Goal: Entertainment & Leisure: Consume media (video, audio)

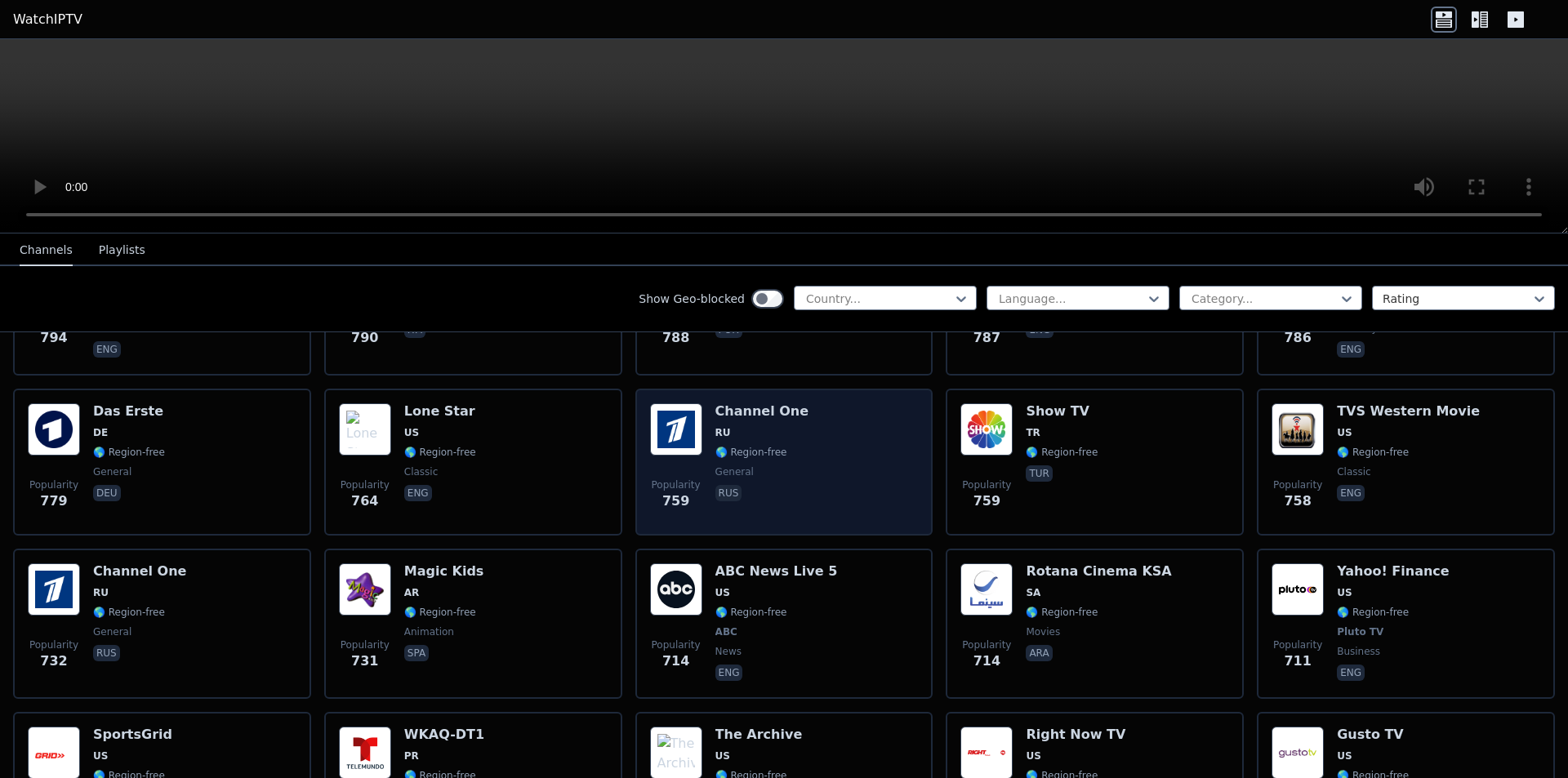
scroll to position [4003, 0]
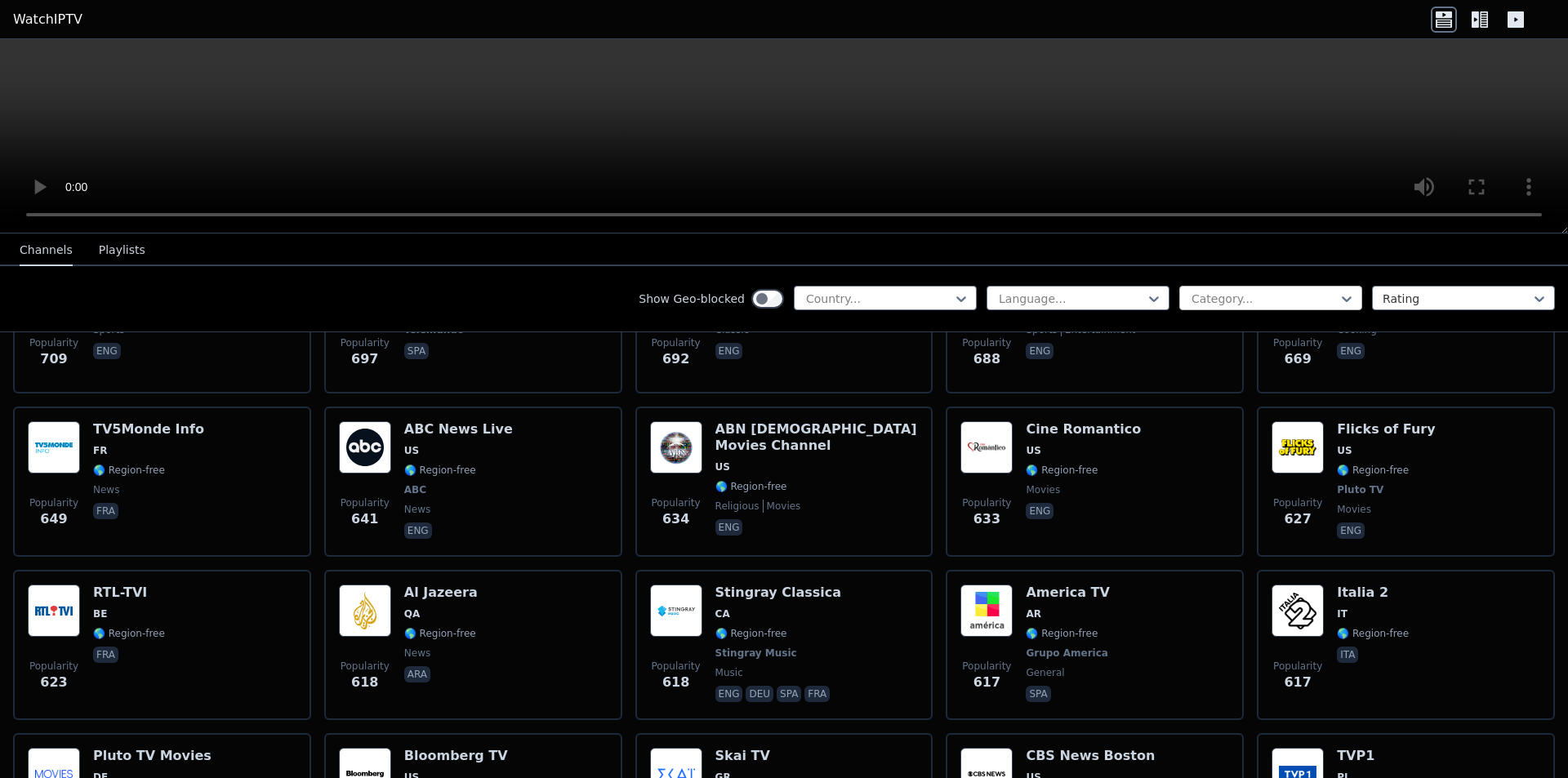
click at [829, 295] on div at bounding box center [1264, 299] width 149 height 16
type input "*****"
click at [829, 335] on div "Sports" at bounding box center [1270, 335] width 182 height 30
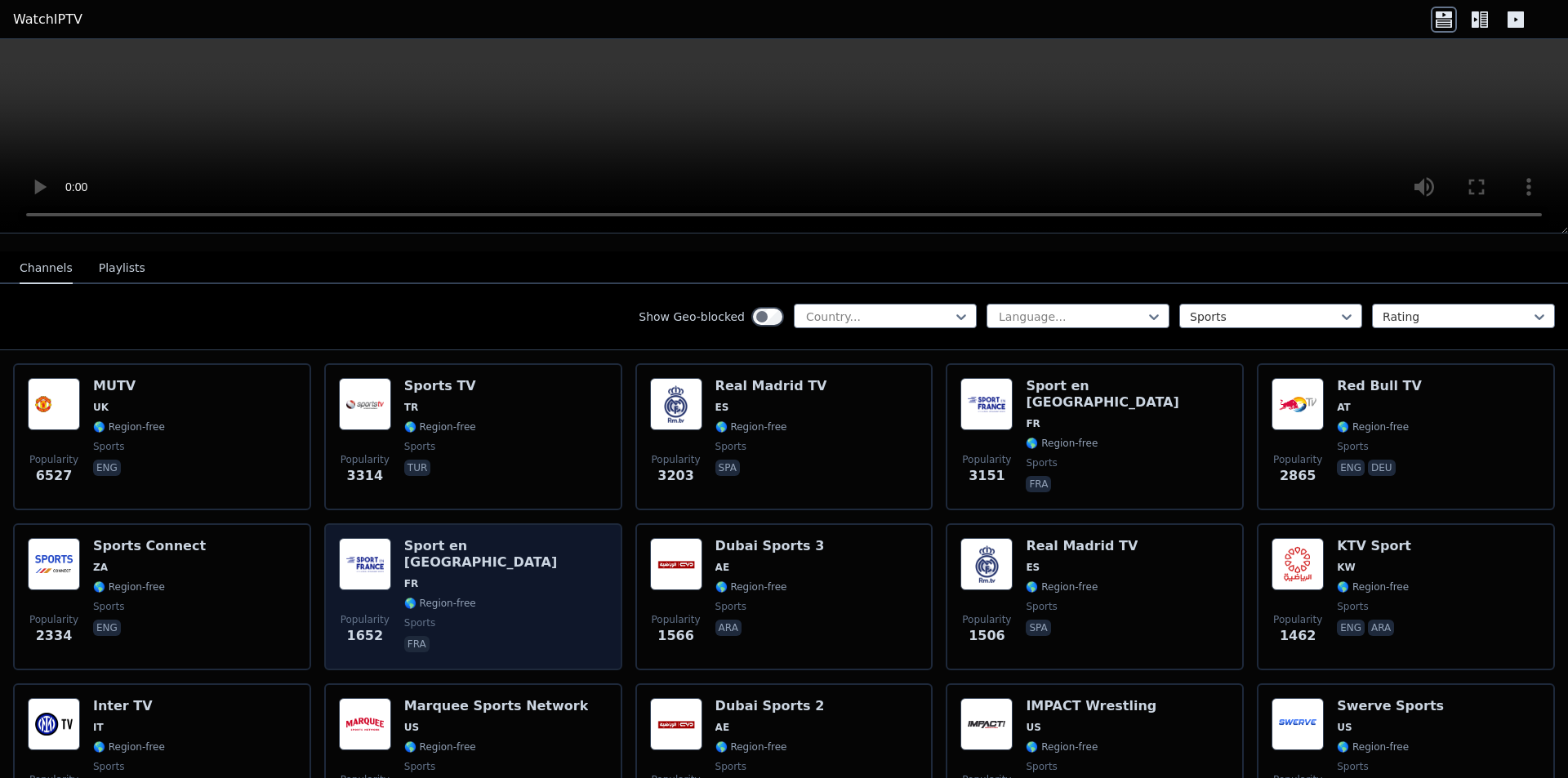
scroll to position [164, 0]
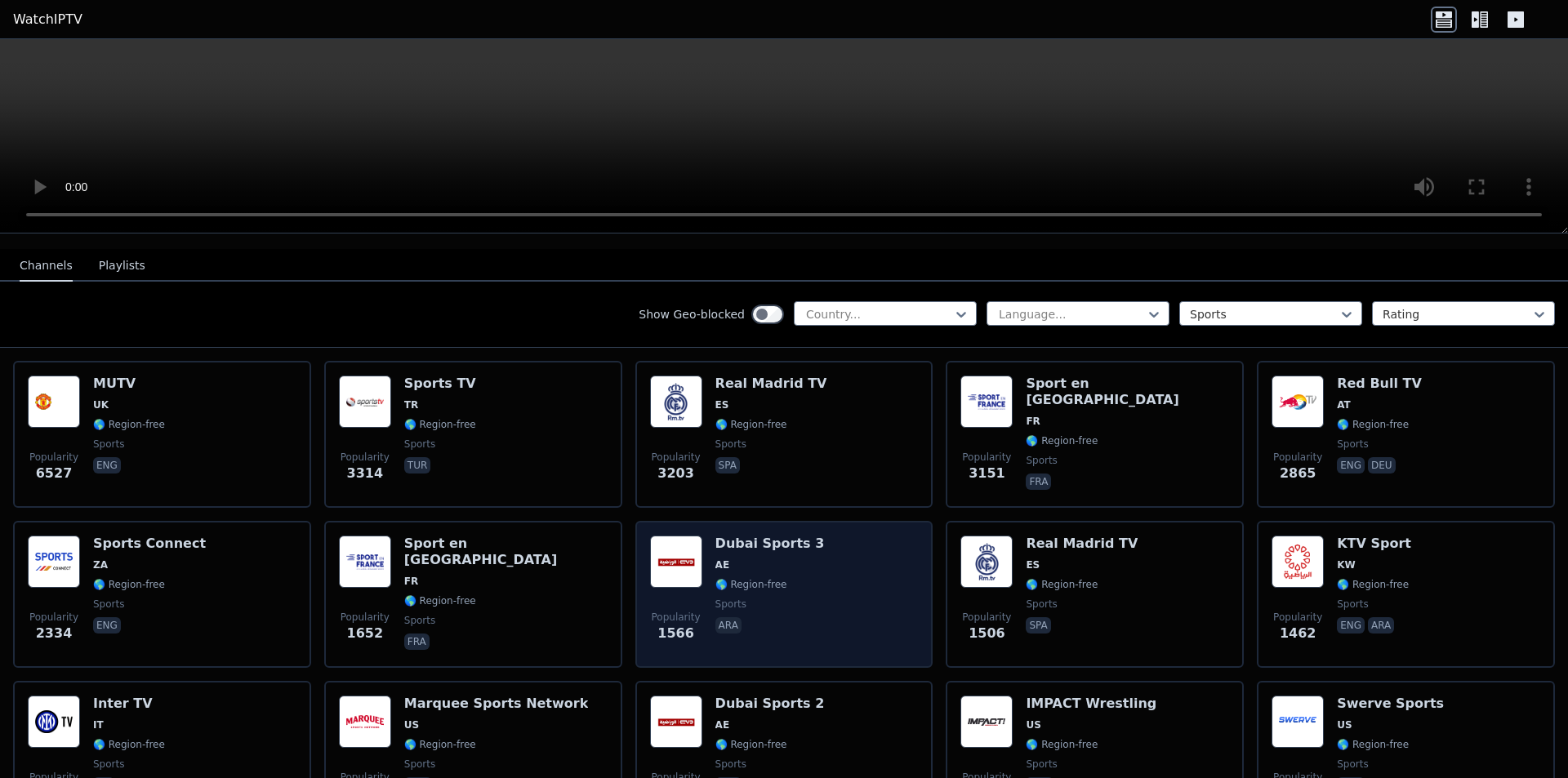
drag, startPoint x: 787, startPoint y: 534, endPoint x: 746, endPoint y: 562, distance: 49.6
click at [746, 562] on div "Dubai Sports 3 AE 🌎 Region-free sports ara" at bounding box center [770, 594] width 109 height 118
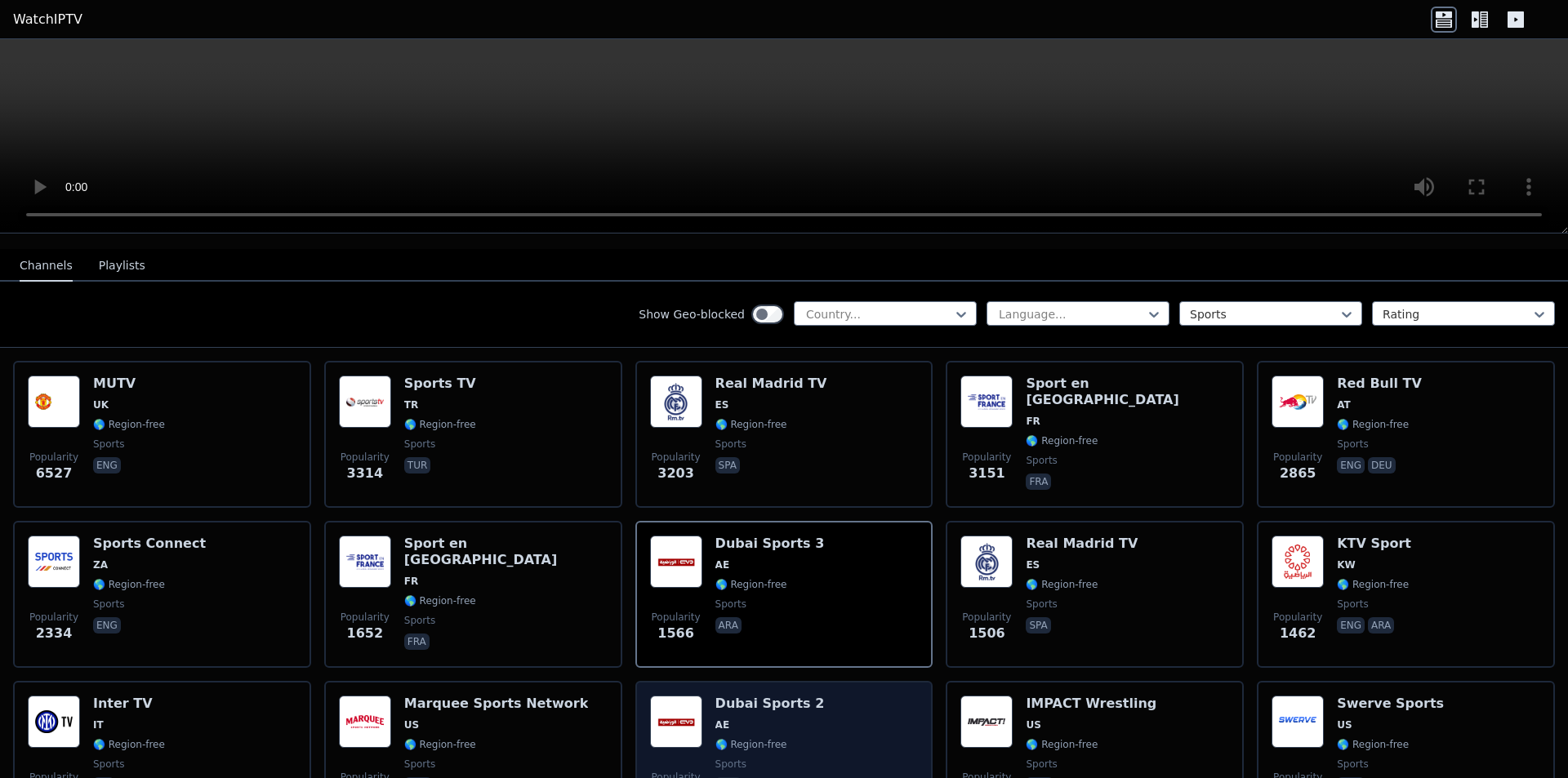
click at [796, 696] on h6 "Dubai Sports 2" at bounding box center [770, 704] width 109 height 16
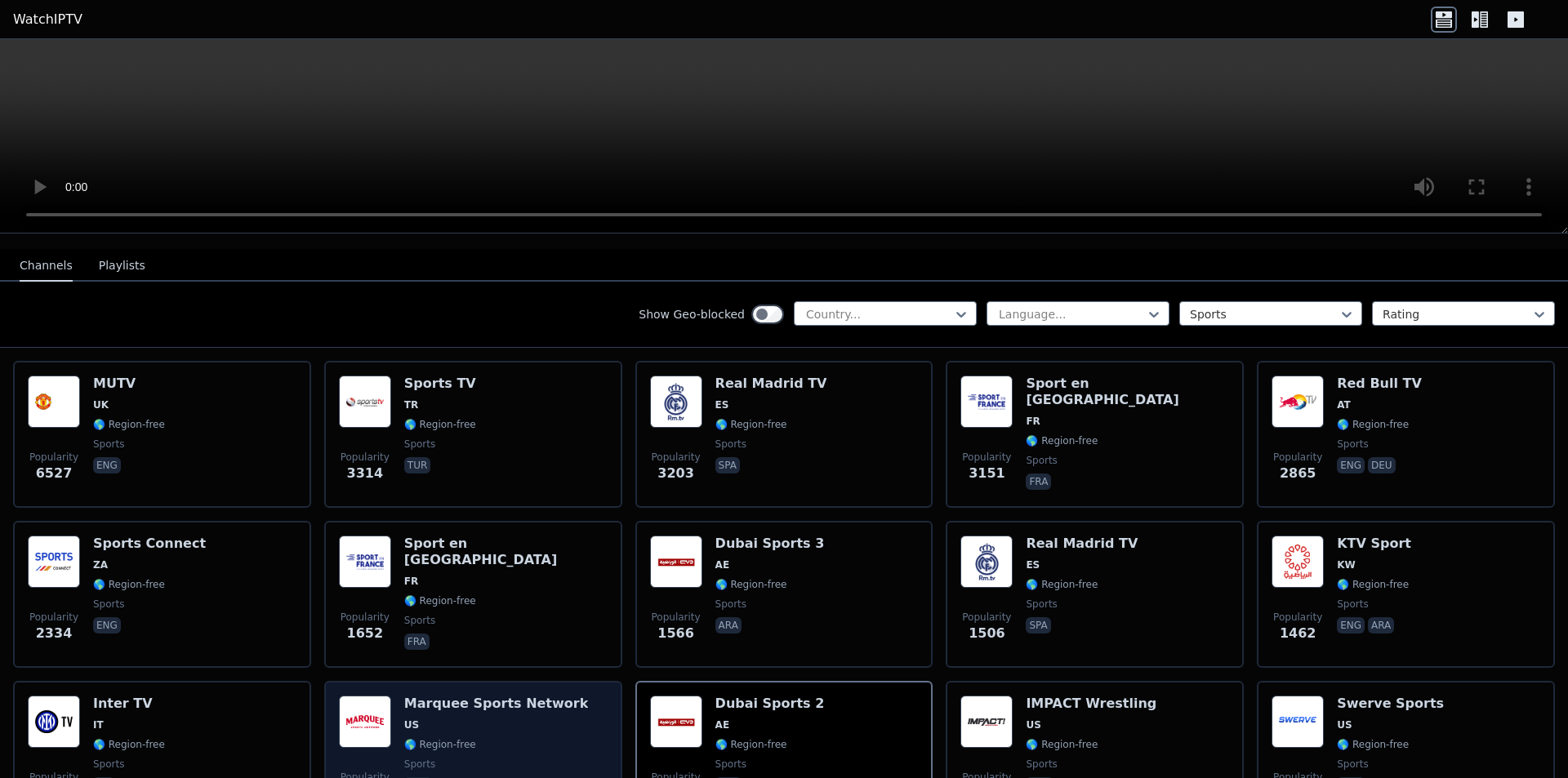
click at [529, 698] on h6 "Marquee Sports Network" at bounding box center [496, 704] width 184 height 16
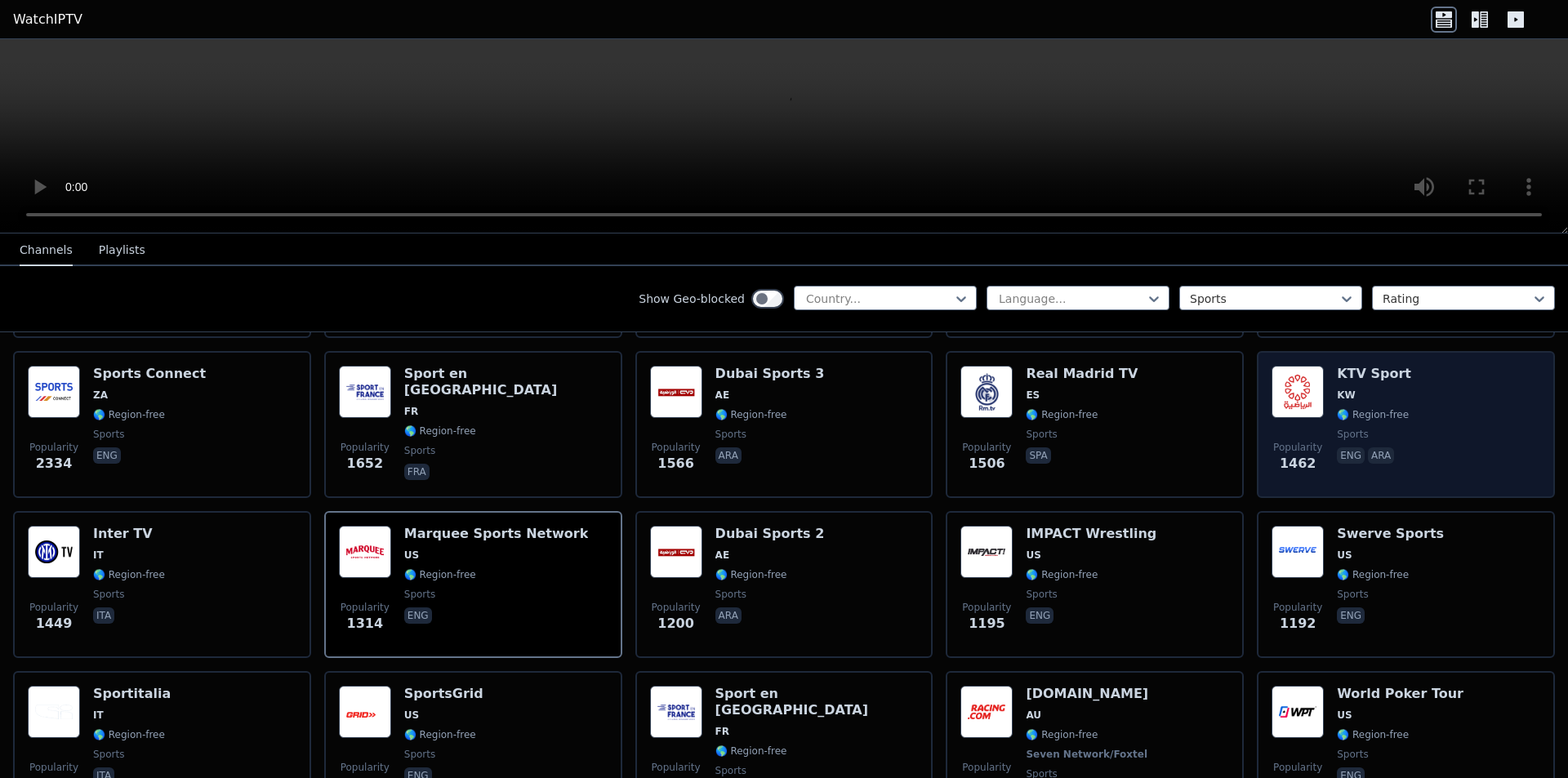
scroll to position [409, 0]
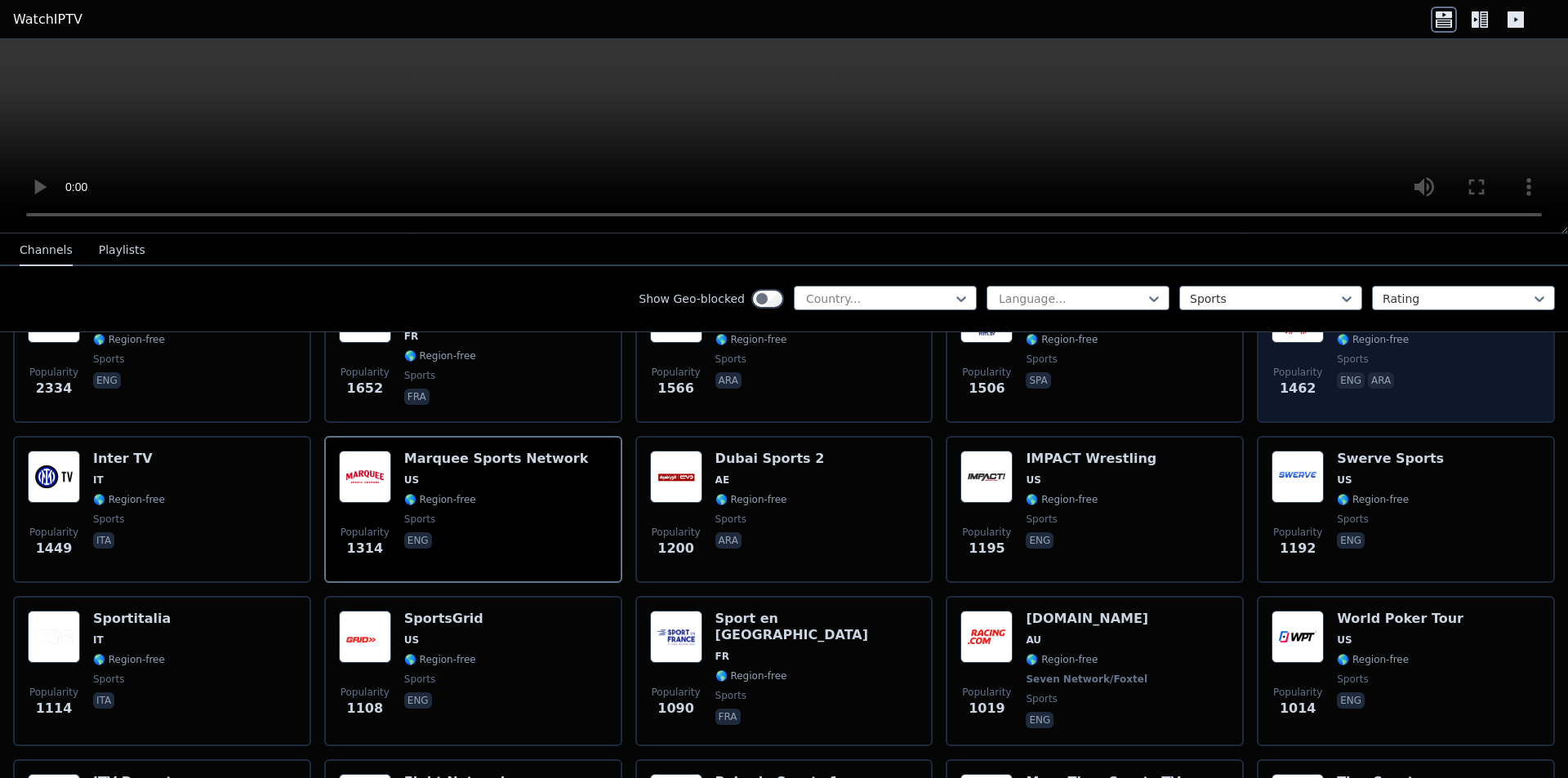
click at [829, 379] on span "1462" at bounding box center [1297, 389] width 37 height 20
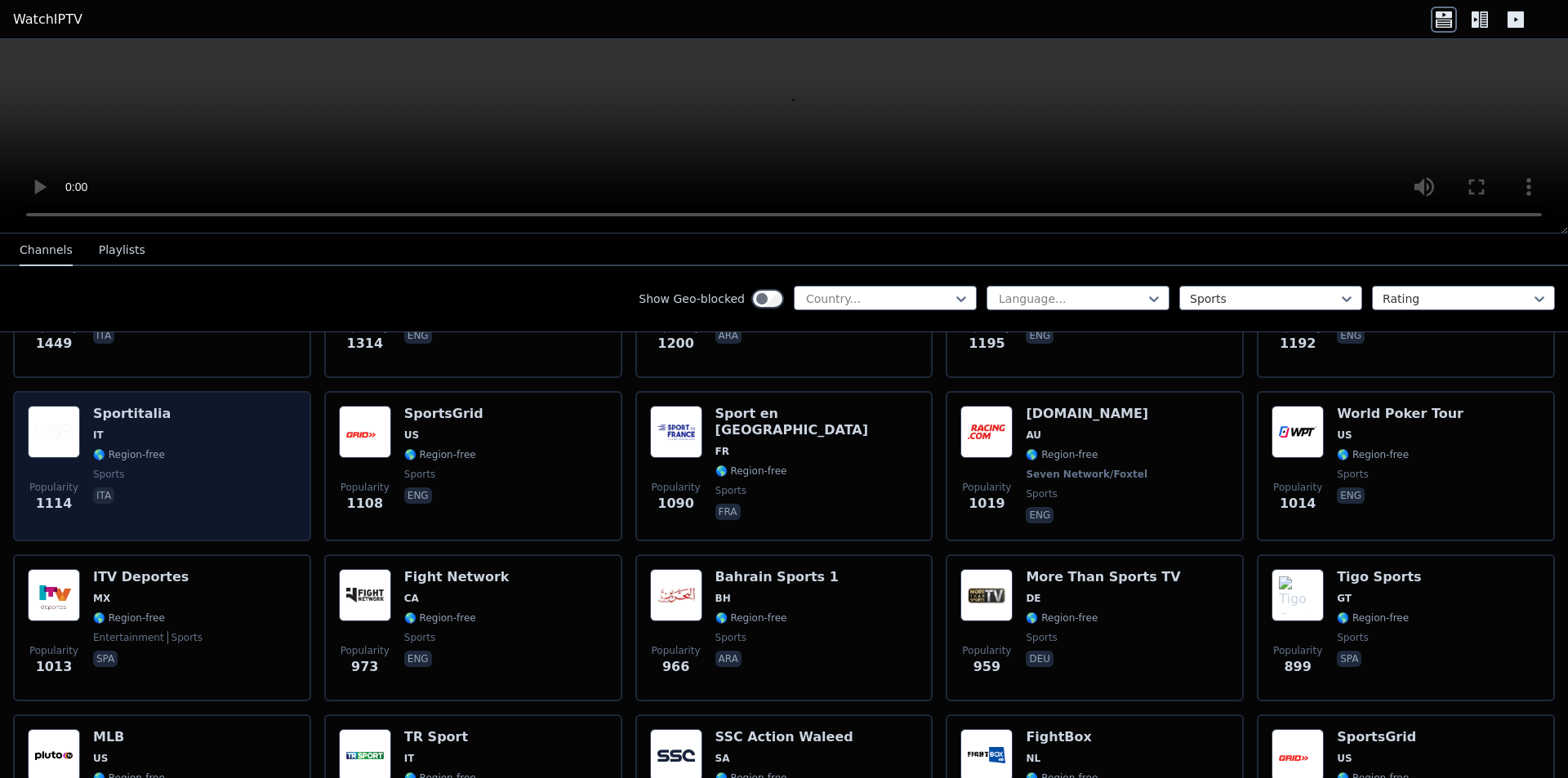
scroll to position [654, 0]
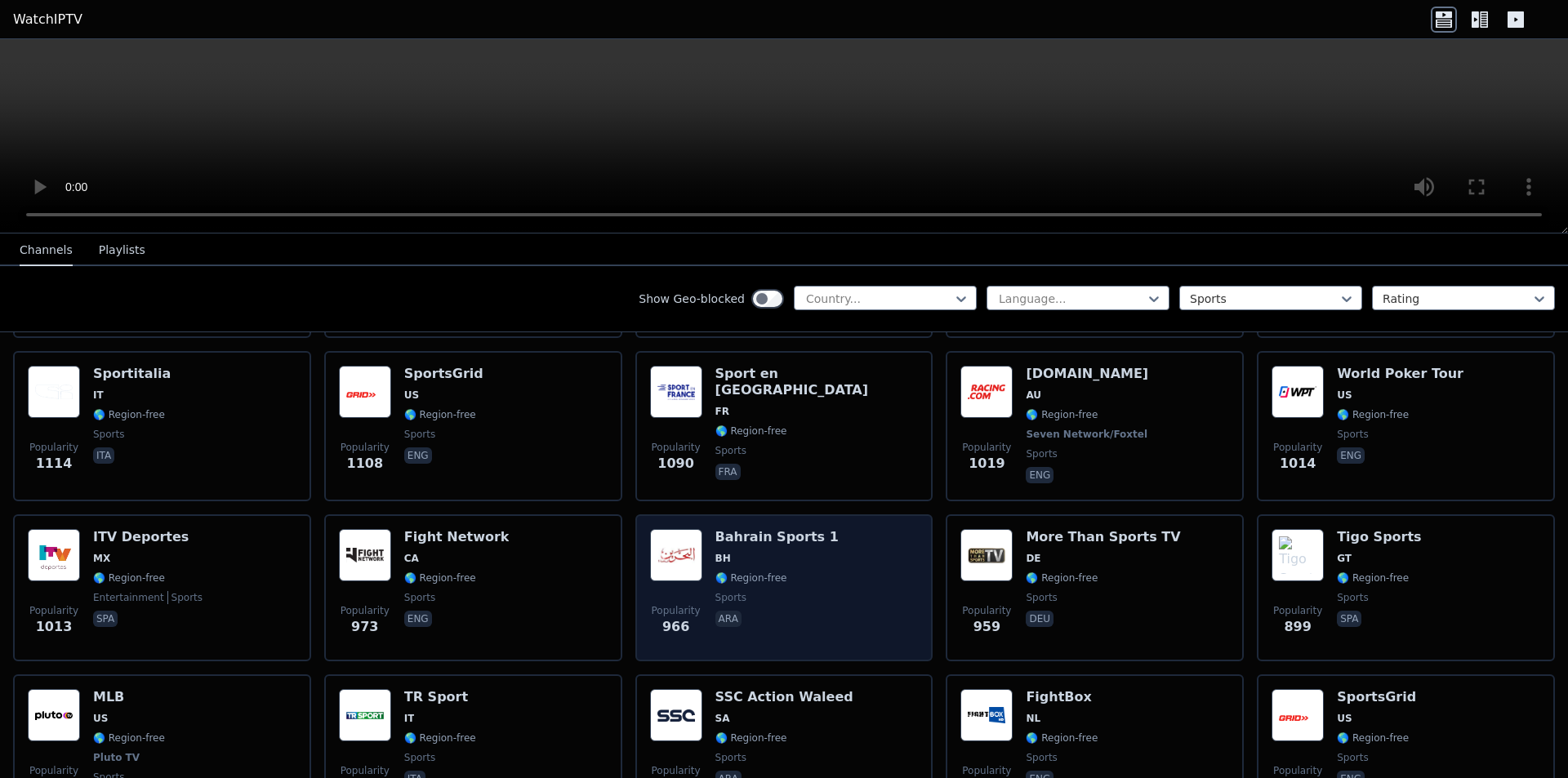
click at [829, 567] on div "Popularity 966 [GEOGRAPHIC_DATA] Sports 1 BH 🌎 Region-free sports ara" at bounding box center [784, 587] width 269 height 118
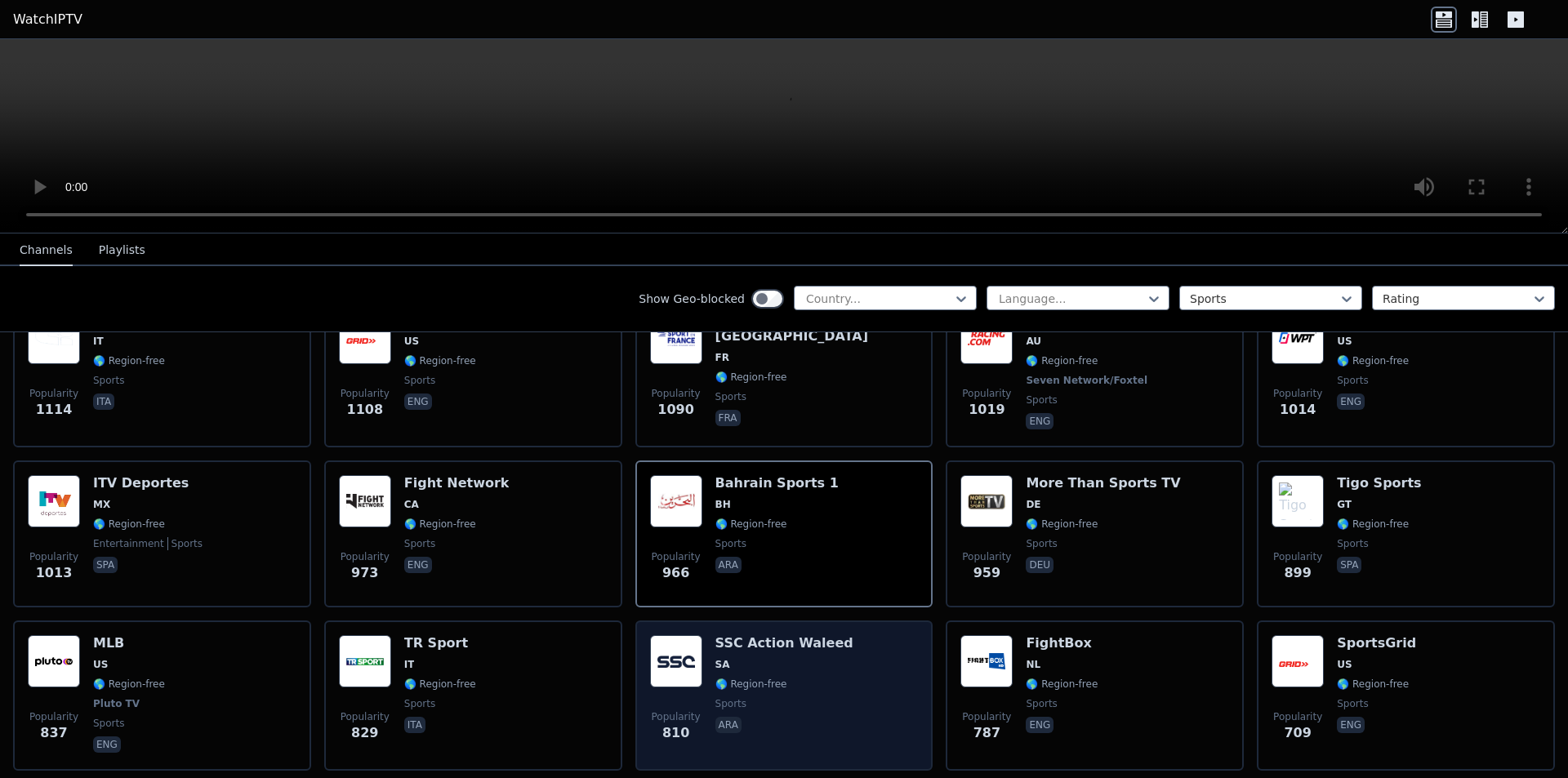
scroll to position [735, 0]
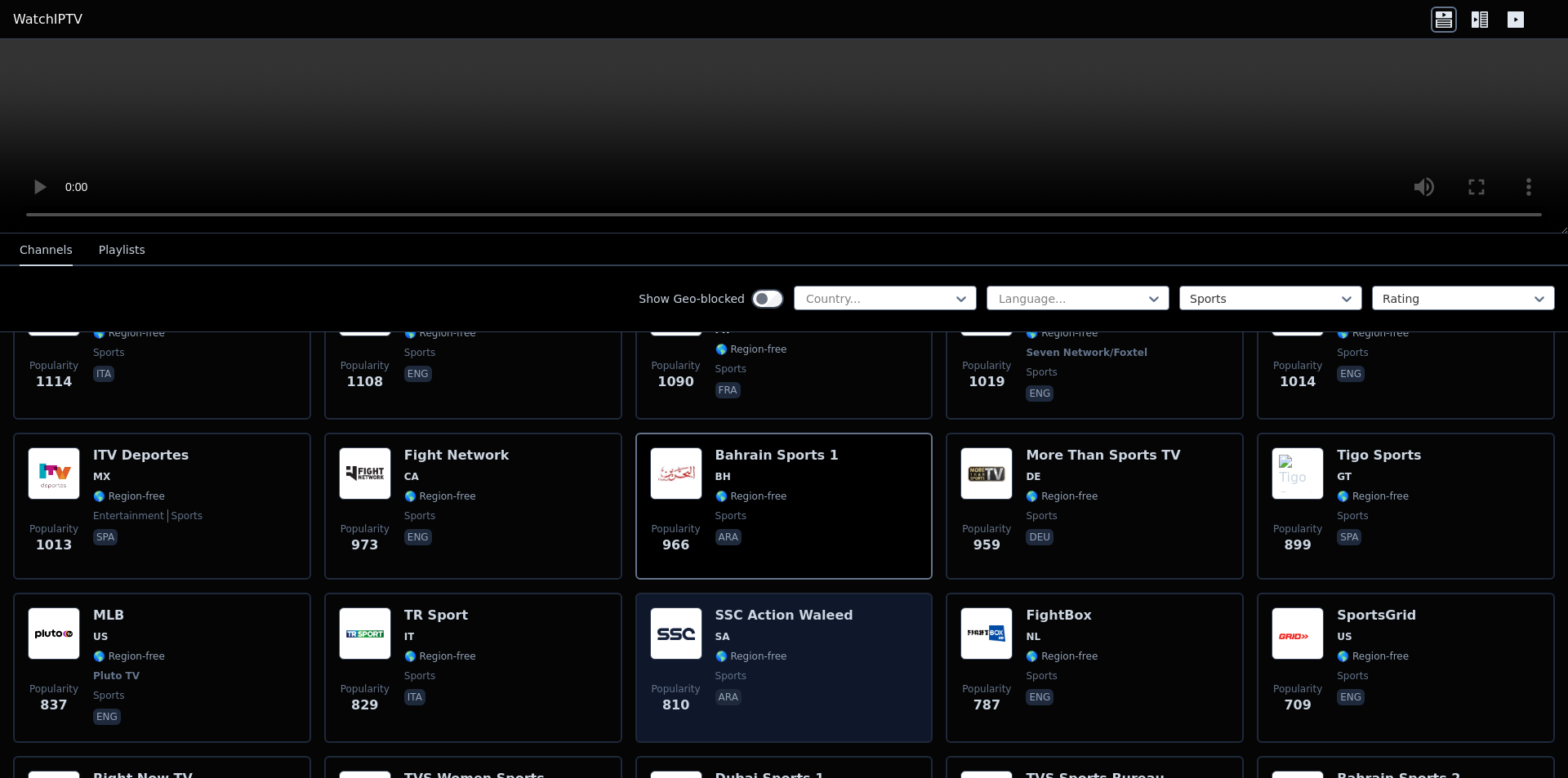
click at [819, 670] on span "sports" at bounding box center [784, 676] width 138 height 13
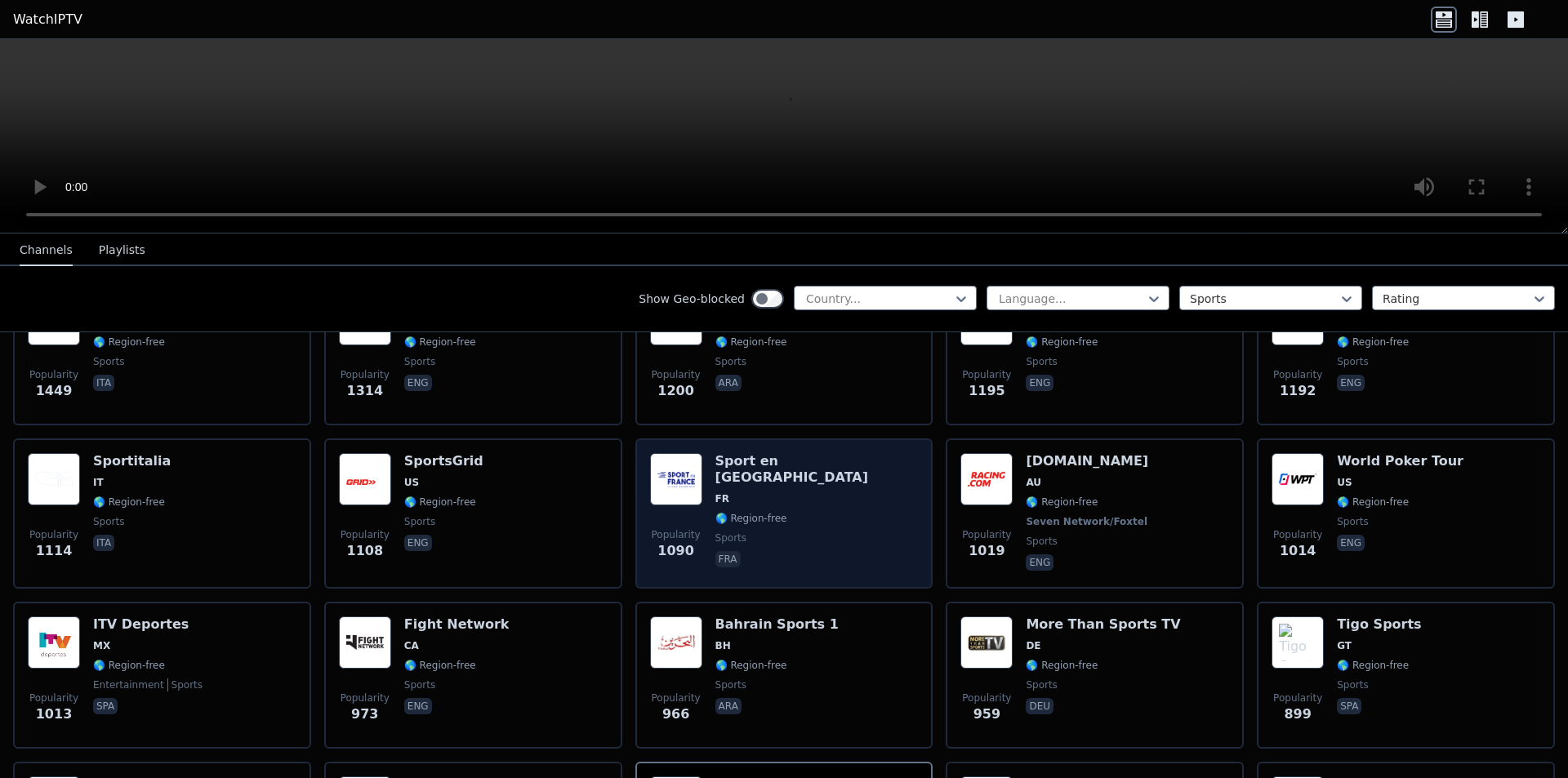
scroll to position [0, 0]
